Goal: Information Seeking & Learning: Check status

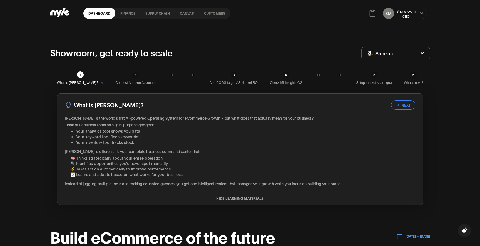
click at [131, 15] on link "finance" at bounding box center [127, 13] width 25 height 11
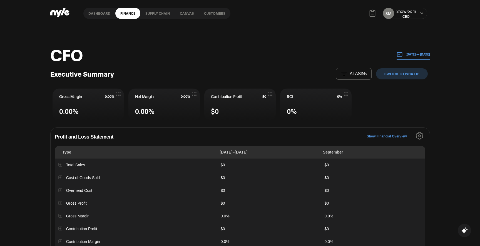
click at [211, 16] on link "Customers" at bounding box center [214, 13] width 31 height 11
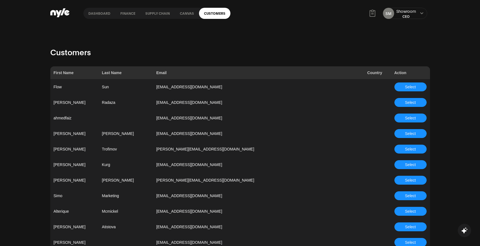
scroll to position [1489, 0]
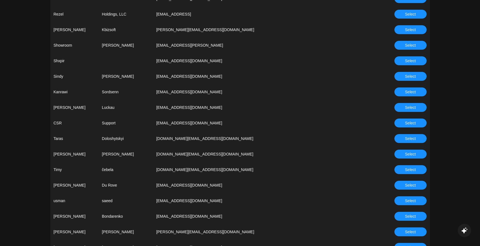
click at [420, 123] on button "Select" at bounding box center [410, 123] width 32 height 9
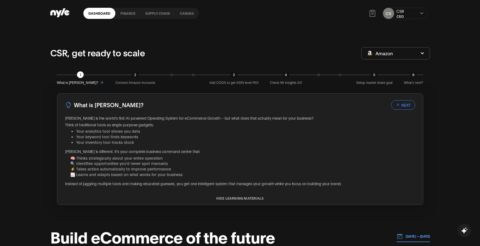
scroll to position [3, 0]
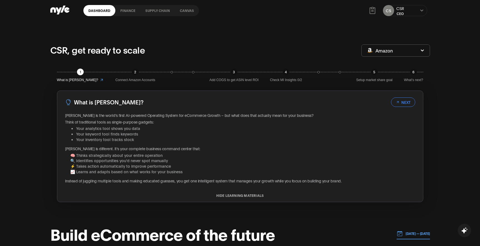
click at [123, 13] on link "finance" at bounding box center [127, 10] width 25 height 11
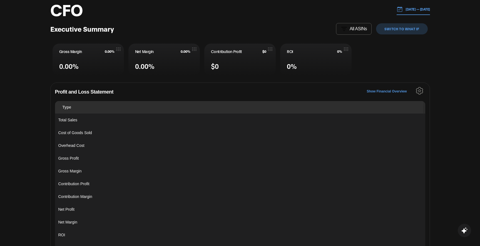
scroll to position [44, 0]
click at [419, 89] on icon "Settings" at bounding box center [420, 92] width 8 height 8
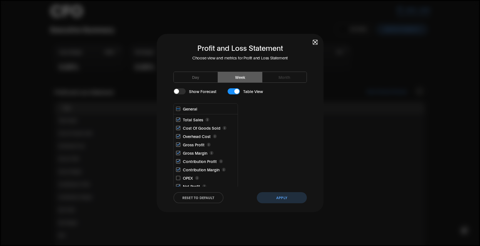
click at [202, 78] on button "Day" at bounding box center [196, 77] width 44 height 11
click at [275, 194] on button "Apply" at bounding box center [282, 197] width 50 height 11
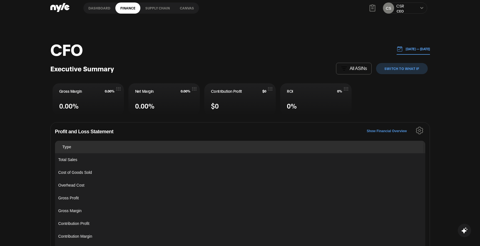
scroll to position [2, 0]
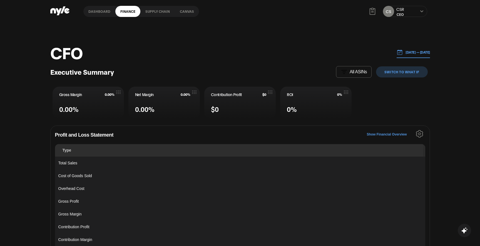
click at [403, 51] on p "[DATE] — [DATE]" at bounding box center [416, 52] width 27 height 5
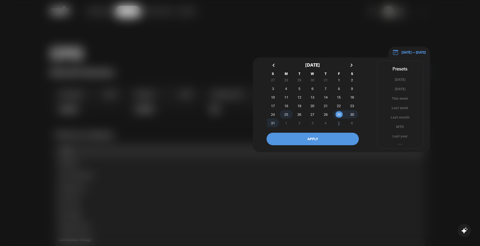
click at [287, 115] on span "25" at bounding box center [286, 115] width 4 height 10
click at [350, 62] on button "button" at bounding box center [351, 65] width 10 height 10
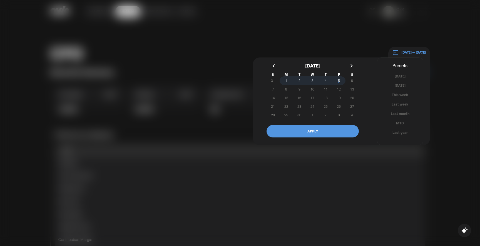
click at [337, 81] on span "5" at bounding box center [338, 81] width 13 height 6
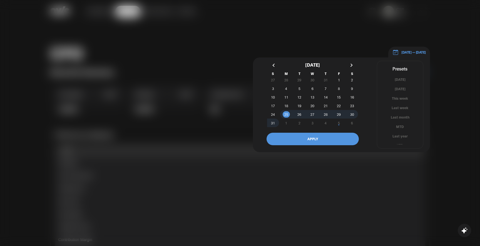
click at [306, 139] on button "APPLY" at bounding box center [313, 139] width 92 height 13
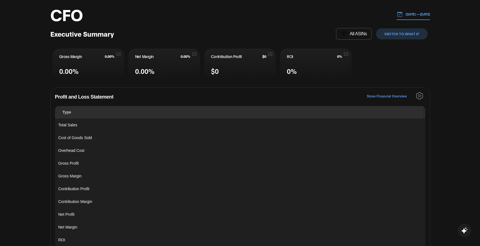
scroll to position [35, 0]
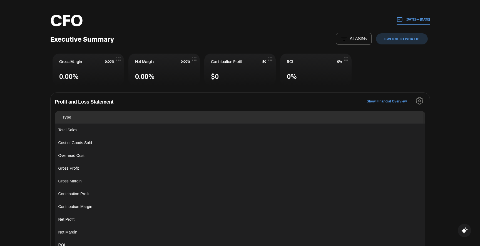
click at [419, 101] on icon "Settings" at bounding box center [420, 101] width 8 height 8
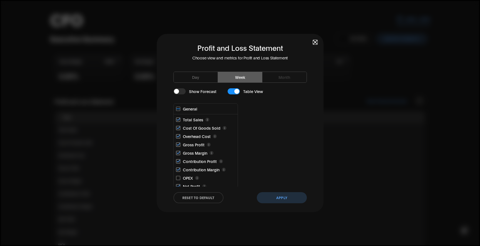
click at [195, 77] on button "Day" at bounding box center [196, 77] width 44 height 11
click at [278, 197] on button "Apply" at bounding box center [282, 197] width 50 height 11
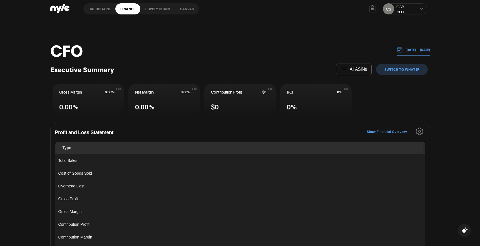
scroll to position [5, 0]
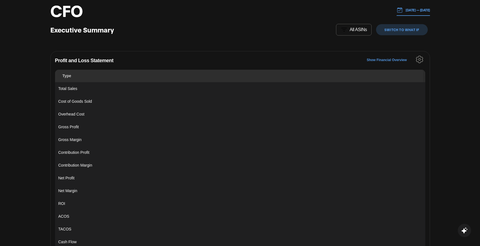
scroll to position [45, 0]
click at [415, 11] on p "[DATE] — [DATE]" at bounding box center [416, 9] width 27 height 5
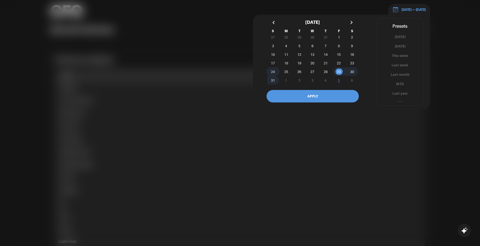
click at [274, 72] on span "24" at bounding box center [273, 72] width 4 height 10
click at [337, 71] on span "29" at bounding box center [339, 72] width 4 height 10
click at [306, 100] on button "APPLY" at bounding box center [313, 96] width 92 height 13
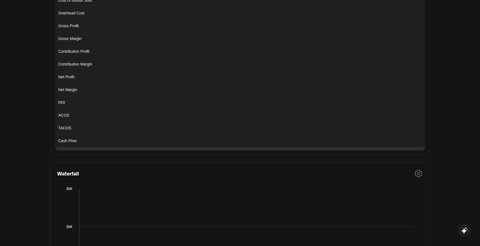
scroll to position [0, 0]
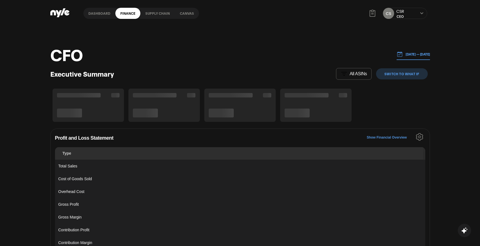
scroll to position [6, 0]
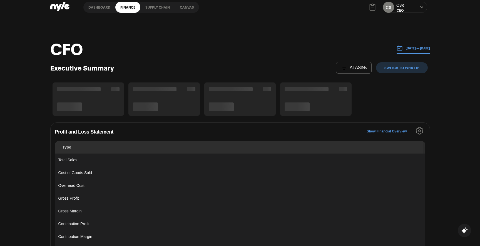
click at [409, 50] on button "[DATE] — [DATE]" at bounding box center [413, 48] width 33 height 11
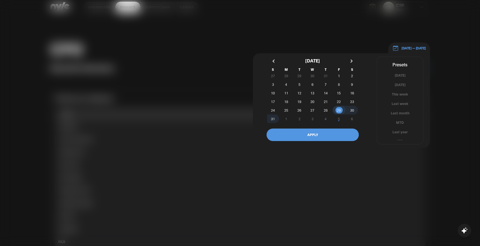
click at [339, 109] on span "29" at bounding box center [339, 110] width 4 height 10
click at [356, 111] on span "30" at bounding box center [351, 110] width 13 height 6
click at [318, 133] on button "APPLY" at bounding box center [313, 135] width 92 height 13
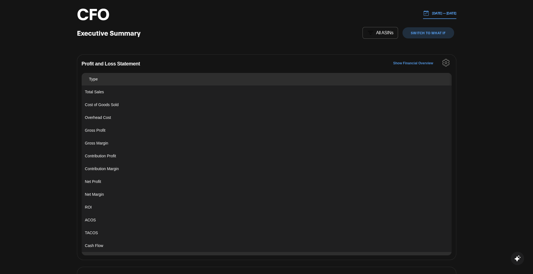
scroll to position [0, 0]
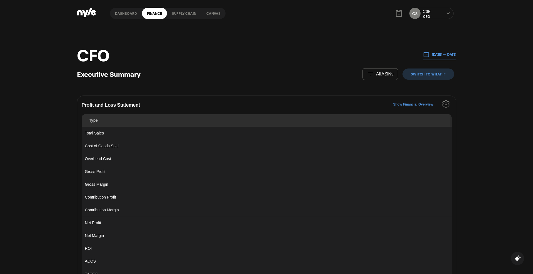
click at [207, 11] on link "Canvas" at bounding box center [214, 13] width 24 height 11
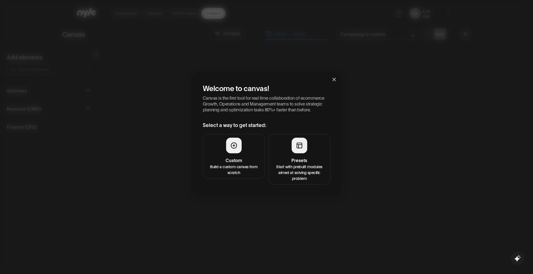
click at [299, 148] on icon at bounding box center [299, 145] width 7 height 7
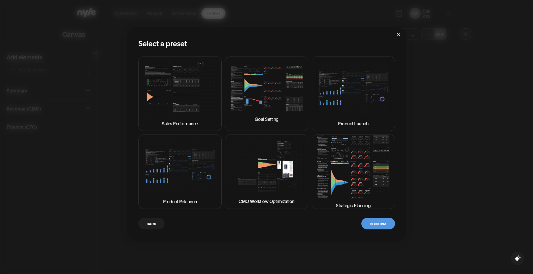
click at [288, 174] on img at bounding box center [267, 166] width 74 height 55
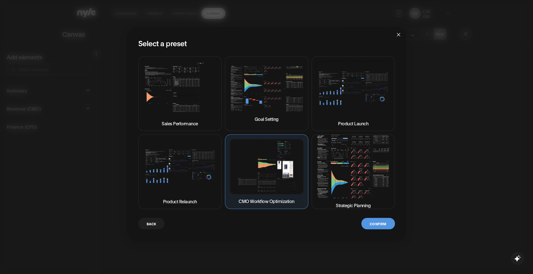
click at [376, 227] on button "Confirm" at bounding box center [378, 223] width 33 height 11
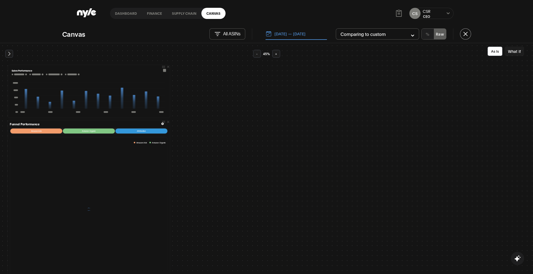
click at [480, 54] on button "What If" at bounding box center [514, 50] width 19 height 9
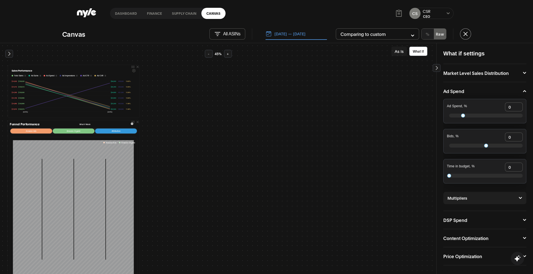
click at [480, 199] on div "Multipliers Top of search, % 0 Rest of search, % 0 Product pages, % 0" at bounding box center [485, 198] width 83 height 12
click at [480, 197] on icon at bounding box center [520, 198] width 3 height 2
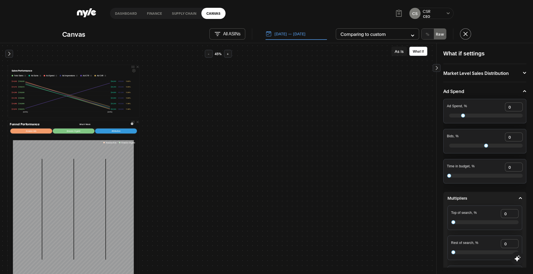
click at [480, 197] on icon at bounding box center [520, 198] width 3 height 2
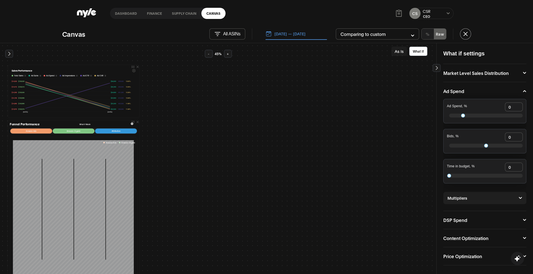
click at [480, 198] on button "Multipliers" at bounding box center [485, 198] width 75 height 4
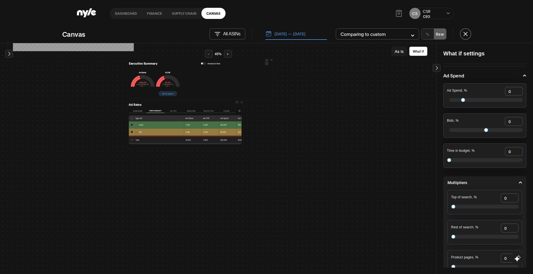
scroll to position [222, 0]
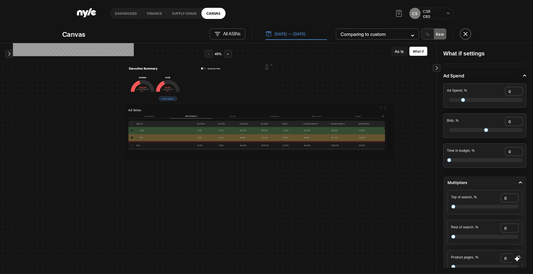
drag, startPoint x: 241, startPoint y: 150, endPoint x: 385, endPoint y: 156, distance: 144.4
click at [0, 0] on div at bounding box center [0, 0] width 0 height 0
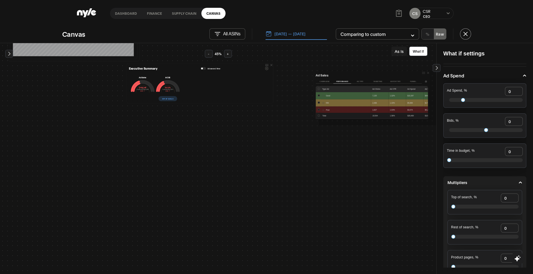
drag, startPoint x: 235, startPoint y: 108, endPoint x: 424, endPoint y: 73, distance: 192.0
click at [424, 73] on icon at bounding box center [424, 73] width 4 height 4
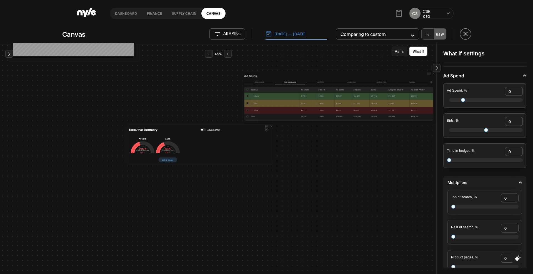
drag, startPoint x: 320, startPoint y: 118, endPoint x: 244, endPoint y: 121, distance: 76.8
click at [0, 0] on div at bounding box center [0, 0] width 0 height 0
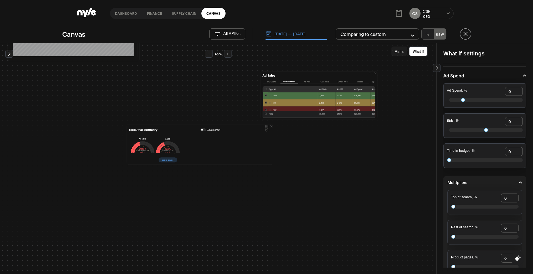
click at [374, 115] on div "Ad Sales Campaigns Performance Ad Type Targeting Match type Funnel Type Ad Ad C…" at bounding box center [319, 95] width 117 height 48
click at [0, 0] on div at bounding box center [0, 0] width 0 height 0
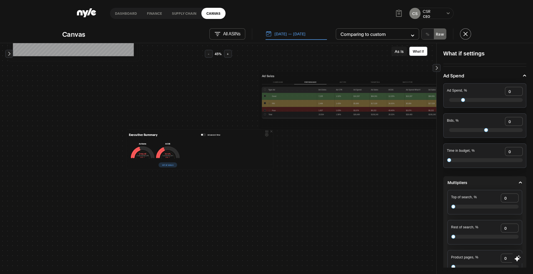
drag, startPoint x: 374, startPoint y: 116, endPoint x: 462, endPoint y: 124, distance: 88.5
click at [462, 124] on div "Add elements Summary Executive Summary 1 Hide Summary Total Organic Ad COO Mark…" at bounding box center [266, 158] width 533 height 231
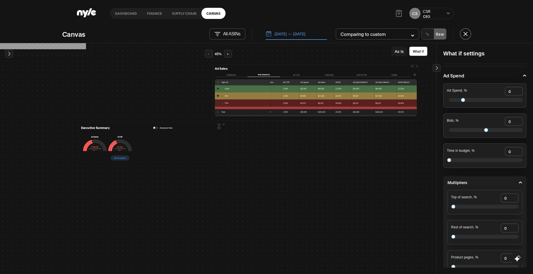
scroll to position [229, 47]
click at [325, 74] on button "Targeting" at bounding box center [330, 75] width 33 height 4
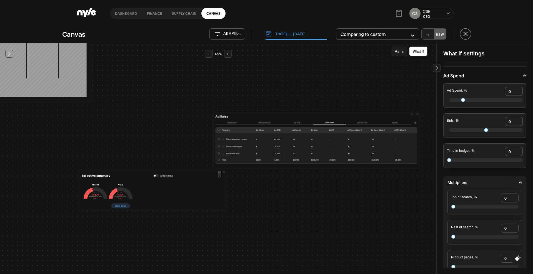
scroll to position [177, 47]
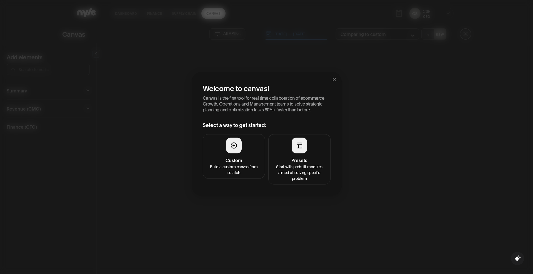
click at [289, 148] on button "Presets Start with prebuilt modules aimed at solving specific problem" at bounding box center [300, 159] width 62 height 50
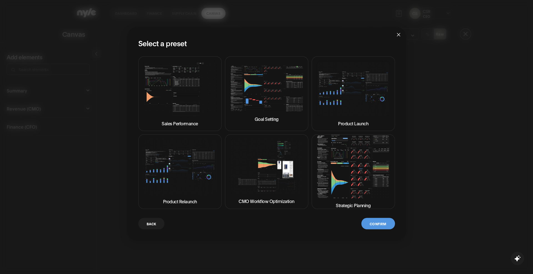
click at [331, 182] on img at bounding box center [354, 166] width 74 height 63
click at [400, 34] on icon "close" at bounding box center [399, 35] width 4 height 4
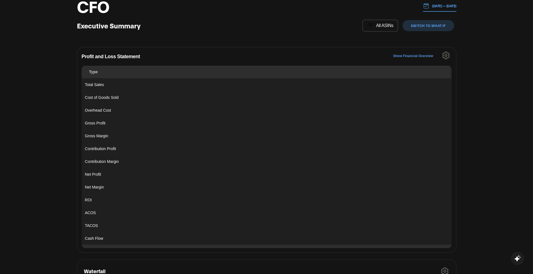
scroll to position [45, 0]
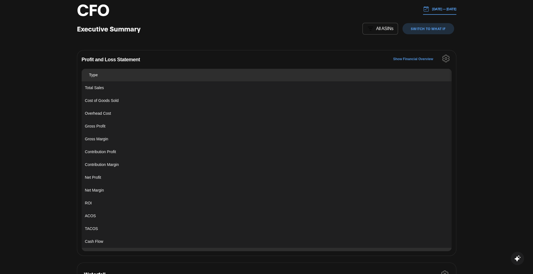
click at [436, 7] on p "[DATE] — [DATE]" at bounding box center [442, 8] width 27 height 5
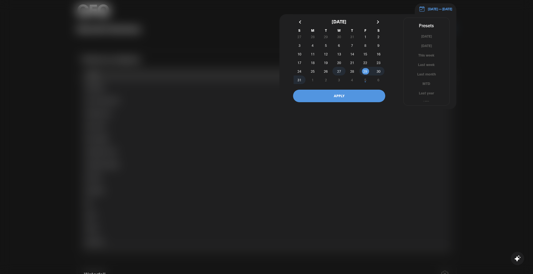
click at [344, 72] on span "27" at bounding box center [339, 71] width 13 height 6
click at [379, 70] on span "30" at bounding box center [379, 71] width 4 height 10
click at [347, 99] on button "APPLY" at bounding box center [339, 96] width 92 height 13
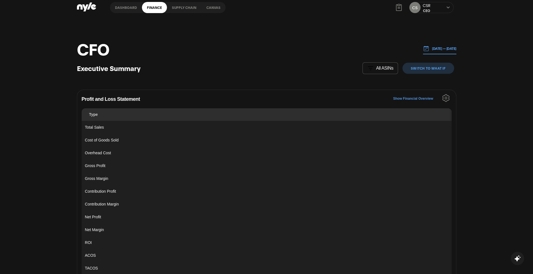
scroll to position [0, 0]
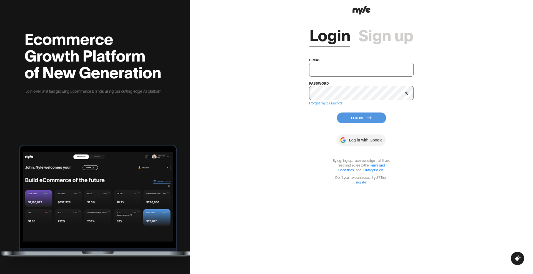
type input "[EMAIL_ADDRESS][PERSON_NAME]"
click at [364, 118] on button "Log In" at bounding box center [361, 117] width 49 height 11
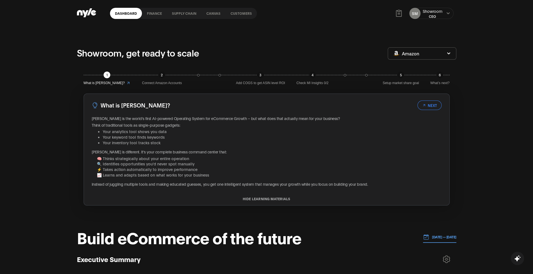
click at [240, 15] on link "Customers" at bounding box center [241, 13] width 31 height 11
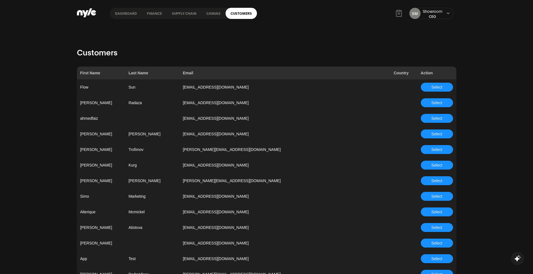
scroll to position [432, 0]
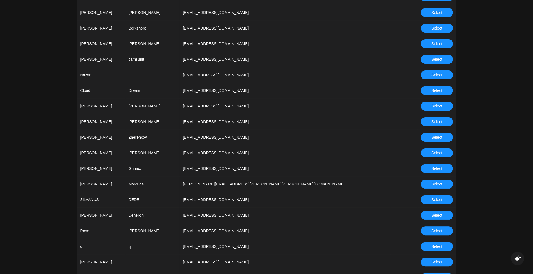
click at [433, 139] on span "Select" at bounding box center [437, 137] width 11 height 6
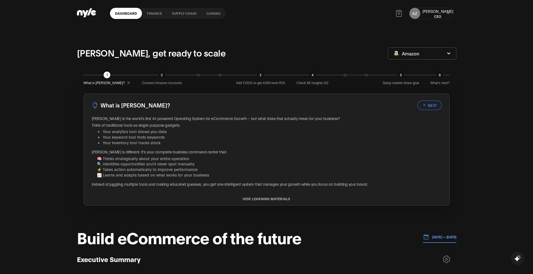
click at [148, 14] on link "finance" at bounding box center [154, 13] width 25 height 11
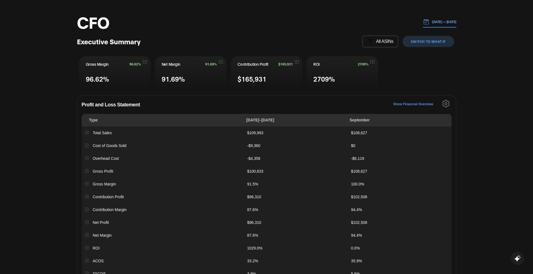
scroll to position [53, 0]
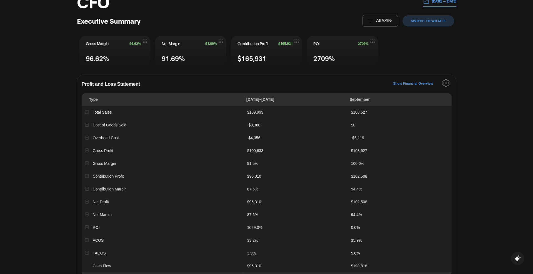
click at [445, 82] on icon "Settings" at bounding box center [446, 83] width 2 height 2
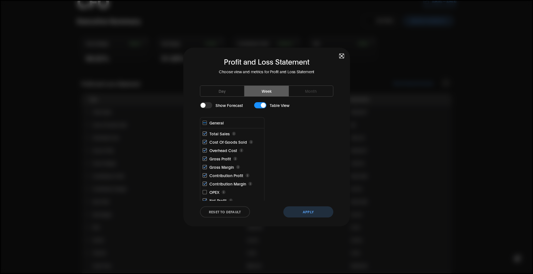
click at [220, 90] on button "Day" at bounding box center [222, 91] width 44 height 11
click at [292, 208] on button "Apply" at bounding box center [309, 211] width 50 height 11
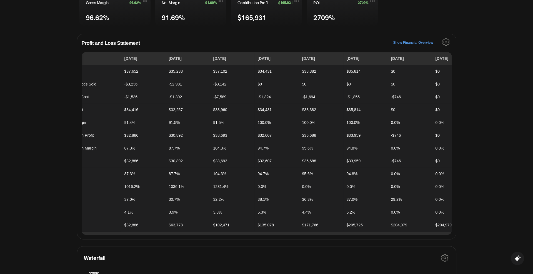
scroll to position [0, 0]
